Goal: Transaction & Acquisition: Purchase product/service

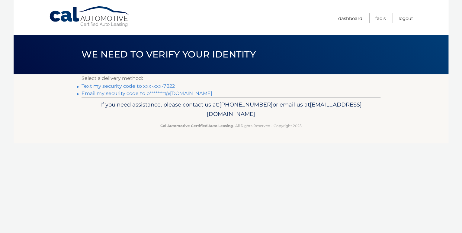
click at [163, 85] on link "Text my security code to xxx-xxx-7822" at bounding box center [128, 86] width 93 height 6
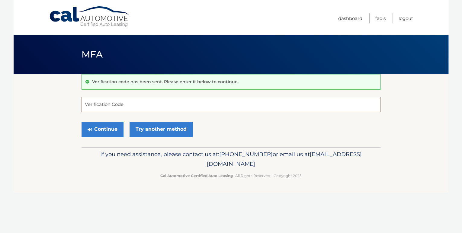
drag, startPoint x: 165, startPoint y: 102, endPoint x: 164, endPoint y: 88, distance: 13.3
click at [165, 98] on input "Verification Code" at bounding box center [231, 104] width 299 height 15
type input "697135"
click at [108, 126] on button "Continue" at bounding box center [103, 128] width 42 height 15
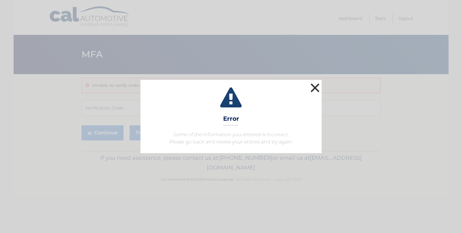
click at [314, 88] on button "×" at bounding box center [315, 88] width 12 height 12
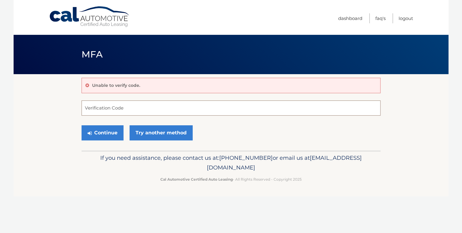
click at [200, 108] on input "Verification Code" at bounding box center [231, 107] width 299 height 15
type input "697135"
click at [91, 131] on icon "submit" at bounding box center [90, 133] width 4 height 5
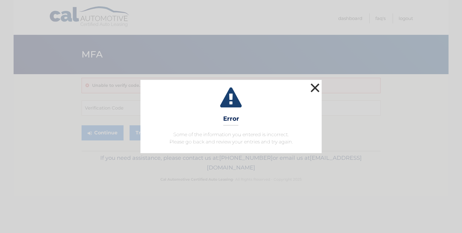
click at [317, 87] on button "×" at bounding box center [315, 88] width 12 height 12
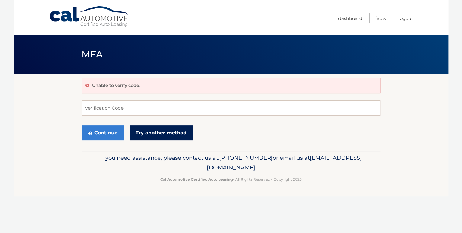
click at [173, 131] on link "Try another method" at bounding box center [161, 132] width 63 height 15
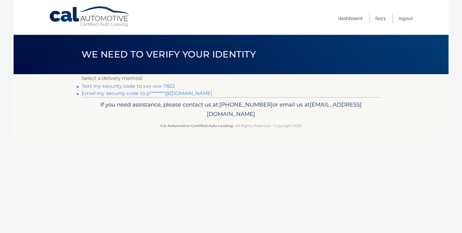
click at [156, 86] on link "Text my security code to xxx-xxx-7822" at bounding box center [128, 86] width 93 height 6
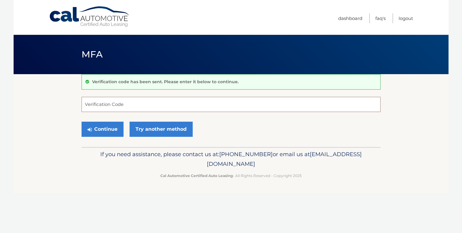
click at [124, 103] on input "Verification Code" at bounding box center [231, 104] width 299 height 15
type input "079303"
click at [116, 128] on button "Continue" at bounding box center [103, 128] width 42 height 15
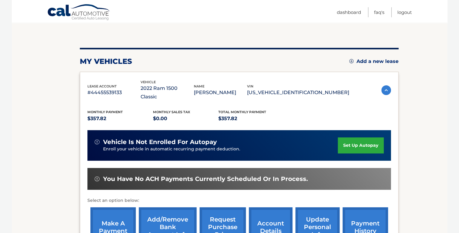
scroll to position [97, 0]
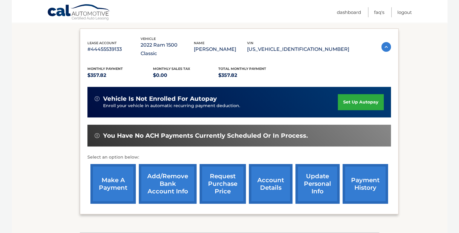
click at [115, 180] on link "make a payment" at bounding box center [112, 184] width 45 height 40
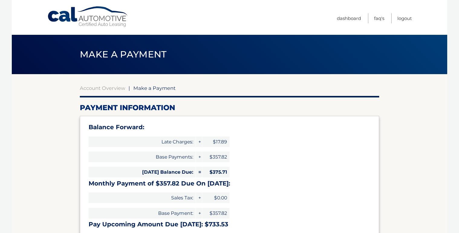
select select "NDg2Yzc5MWUtYmUyZS00YTY0LWFkNTUtNzUyZWI4MTdiZDNh"
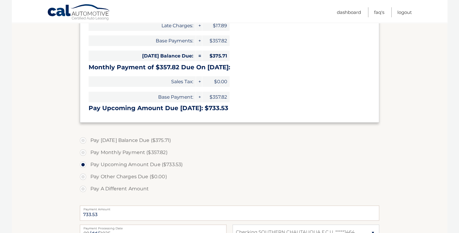
scroll to position [121, 0]
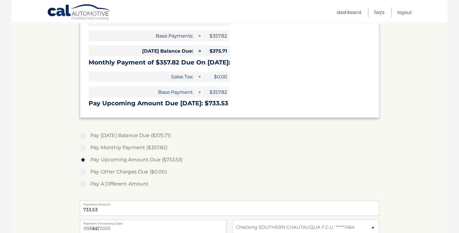
click at [82, 147] on label "Pay Monthly Payment ($357.82)" at bounding box center [229, 147] width 299 height 12
click at [82, 147] on input "Pay Monthly Payment ($357.82)" at bounding box center [85, 146] width 6 height 10
radio input "true"
type input "357.82"
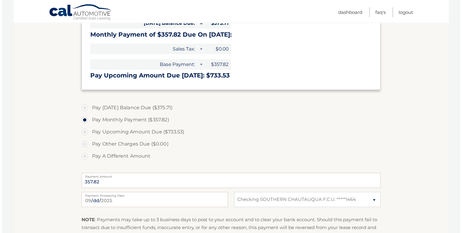
scroll to position [218, 0]
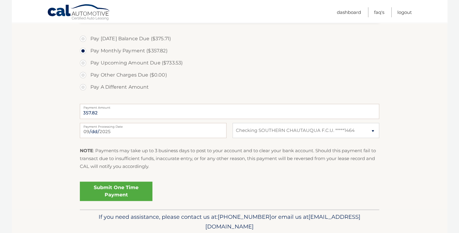
click at [134, 191] on link "Submit One Time Payment" at bounding box center [116, 190] width 73 height 19
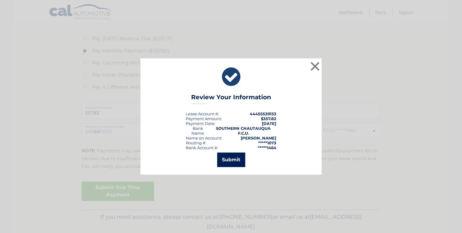
click at [224, 161] on button "Submit" at bounding box center [231, 159] width 28 height 15
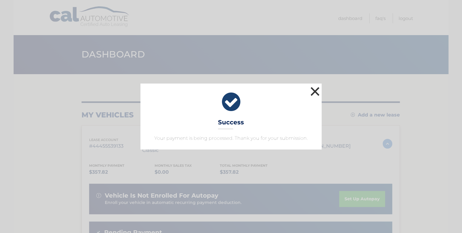
click at [316, 91] on button "×" at bounding box center [315, 91] width 12 height 12
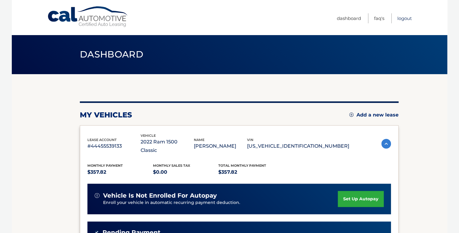
click at [404, 19] on link "Logout" at bounding box center [404, 18] width 15 height 10
